Goal: Transaction & Acquisition: Purchase product/service

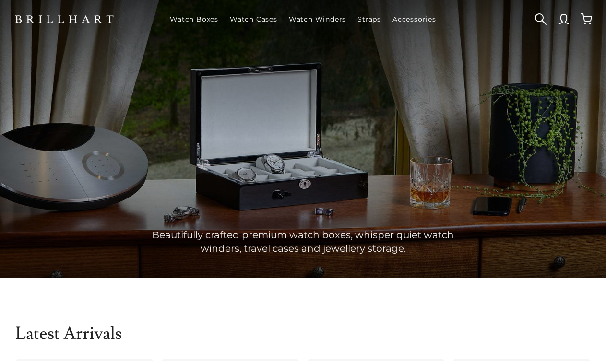
click at [295, 300] on body "Watch Boxes Watch Cases Watch Winders Straps" at bounding box center [303, 180] width 606 height 361
click at [592, 26] on link at bounding box center [586, 19] width 23 height 23
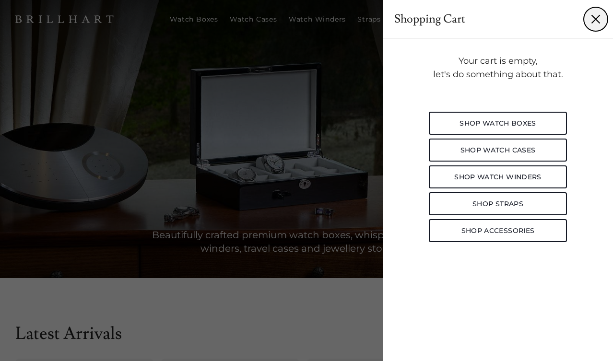
click at [595, 15] on button "Dismiss" at bounding box center [596, 19] width 23 height 23
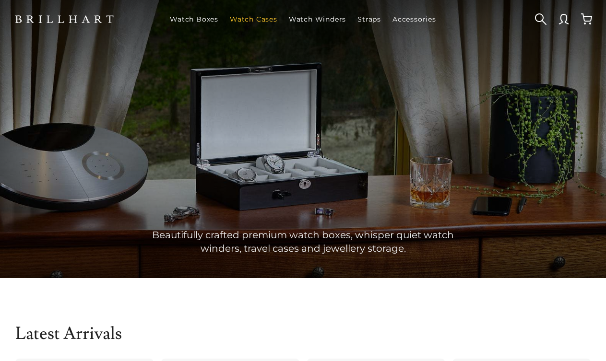
click at [261, 23] on link "Watch Cases" at bounding box center [253, 19] width 55 height 25
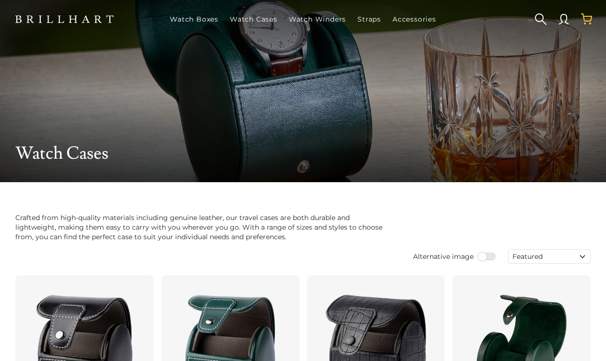
click at [590, 23] on link at bounding box center [586, 19] width 23 height 23
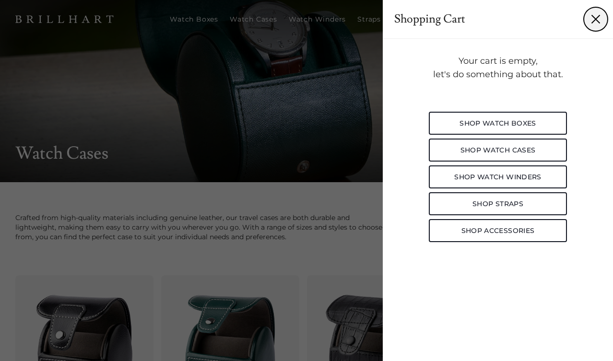
click at [599, 13] on button "Dismiss" at bounding box center [596, 19] width 23 height 23
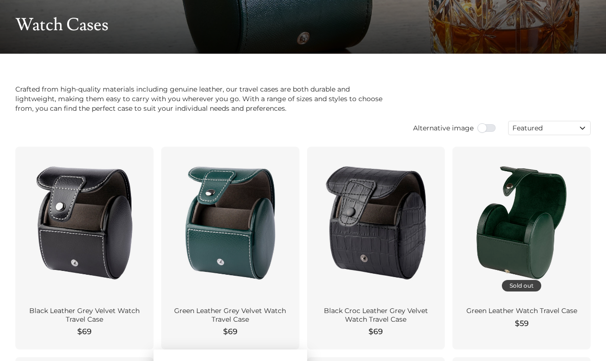
scroll to position [288, 0]
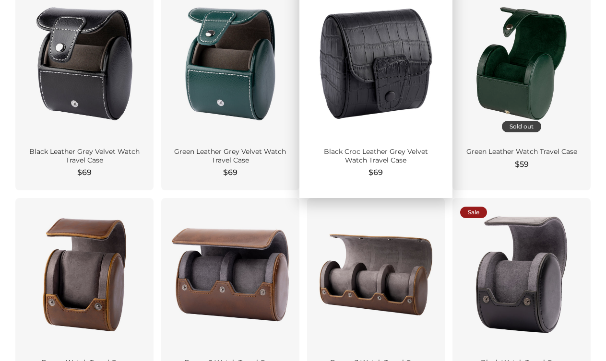
click at [372, 109] on div at bounding box center [376, 63] width 123 height 137
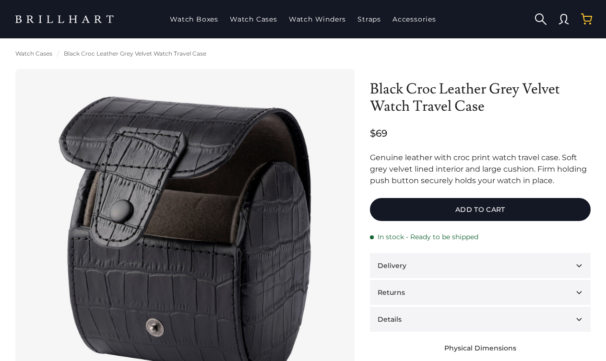
click at [593, 13] on link at bounding box center [586, 19] width 23 height 23
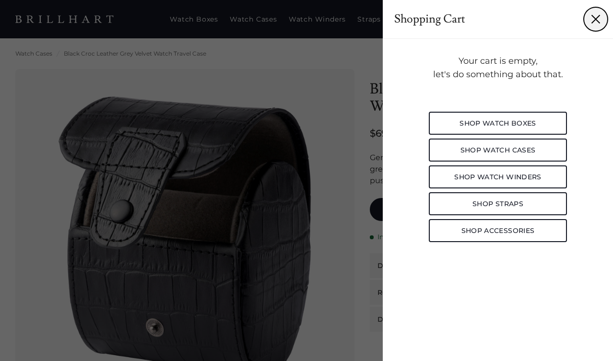
click at [598, 25] on button "Dismiss" at bounding box center [596, 19] width 23 height 23
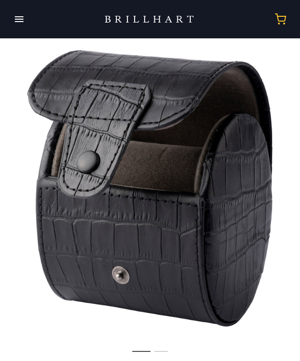
click at [277, 24] on link at bounding box center [281, 19] width 23 height 23
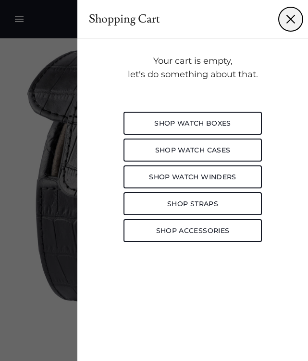
click at [281, 21] on button "Dismiss" at bounding box center [290, 19] width 23 height 23
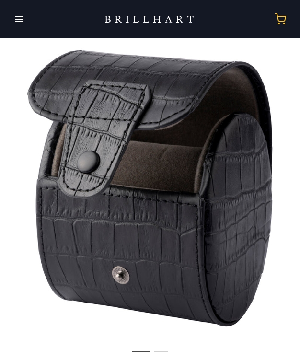
click at [284, 16] on link at bounding box center [281, 19] width 23 height 23
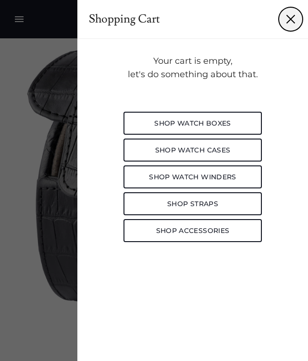
click at [284, 17] on button "Dismiss" at bounding box center [290, 19] width 23 height 23
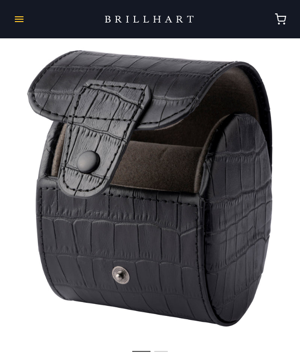
click at [18, 17] on button "button" at bounding box center [19, 19] width 23 height 27
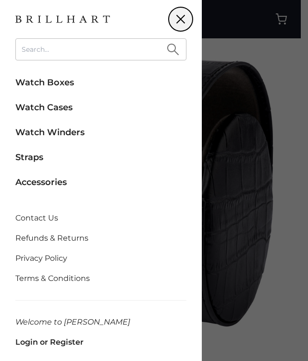
click at [180, 19] on button "Dismiss" at bounding box center [180, 19] width 23 height 23
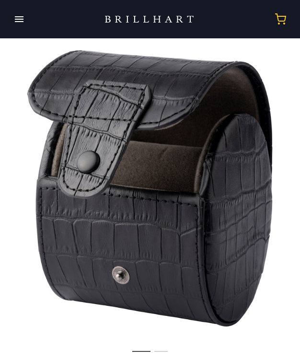
click at [278, 21] on link at bounding box center [281, 19] width 23 height 23
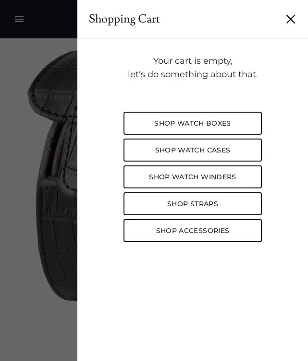
click at [278, 21] on div "Shopping Cart Dismiss" at bounding box center [192, 19] width 230 height 39
click at [287, 20] on button "Dismiss" at bounding box center [290, 19] width 23 height 23
